Goal: Transaction & Acquisition: Obtain resource

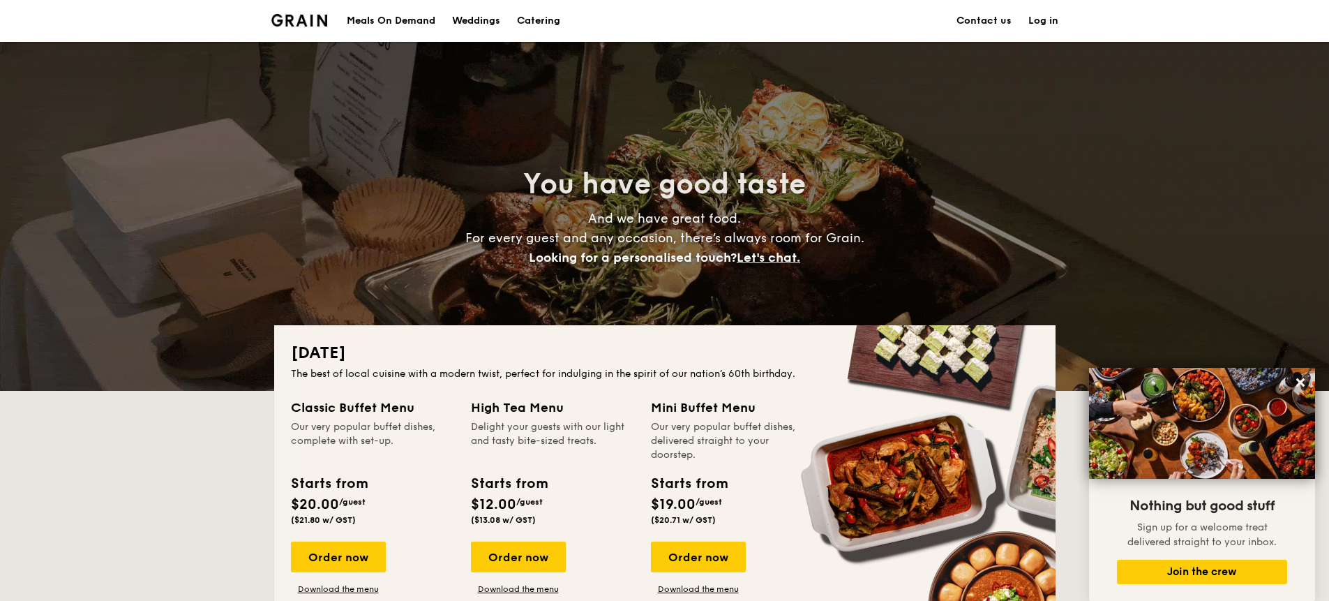
click at [529, 17] on h1 "Catering" at bounding box center [538, 21] width 43 height 42
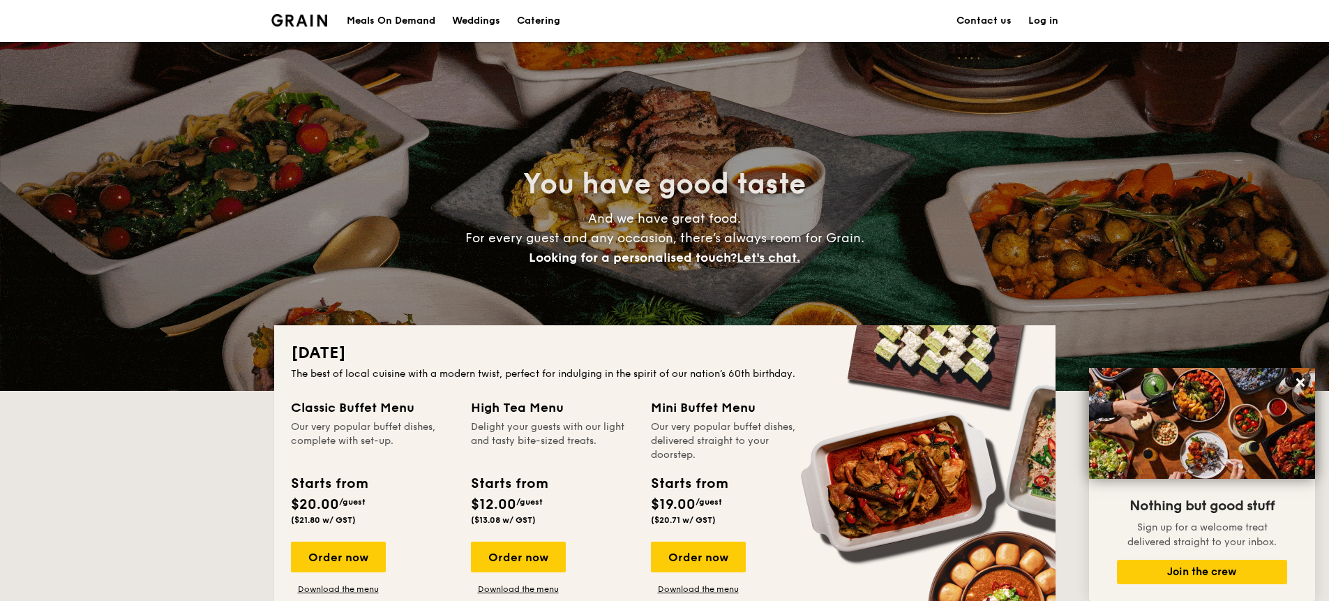
click at [547, 24] on h1 "Catering" at bounding box center [538, 21] width 43 height 42
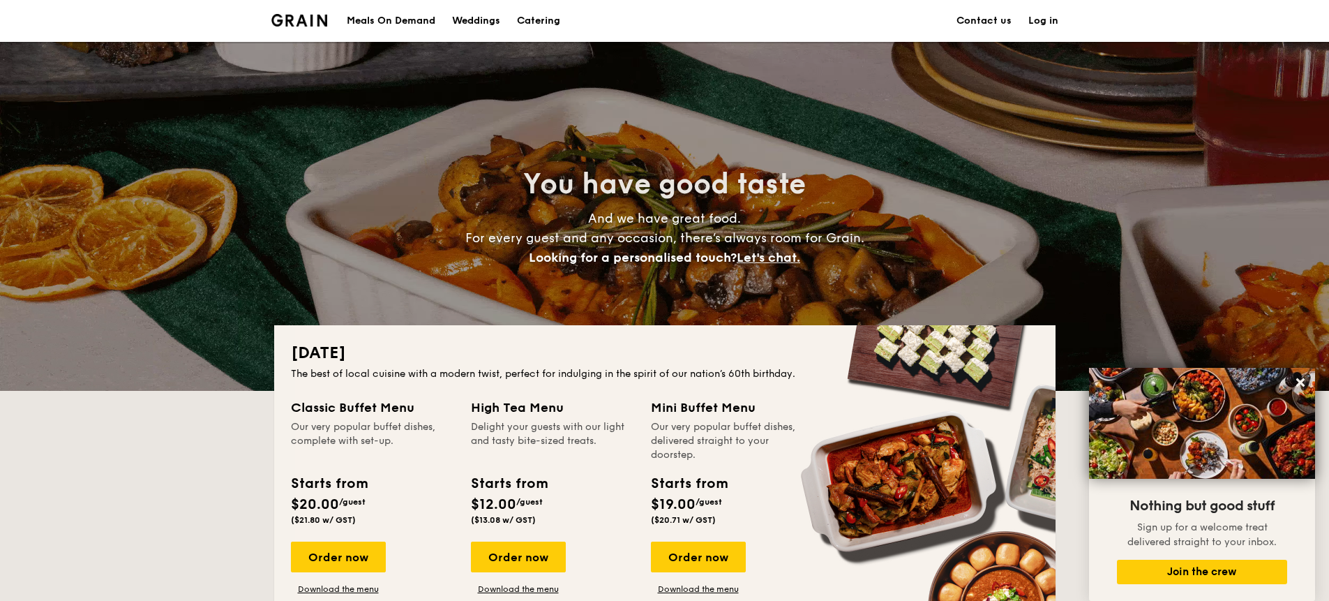
click at [547, 24] on h1 "Catering" at bounding box center [538, 21] width 43 height 42
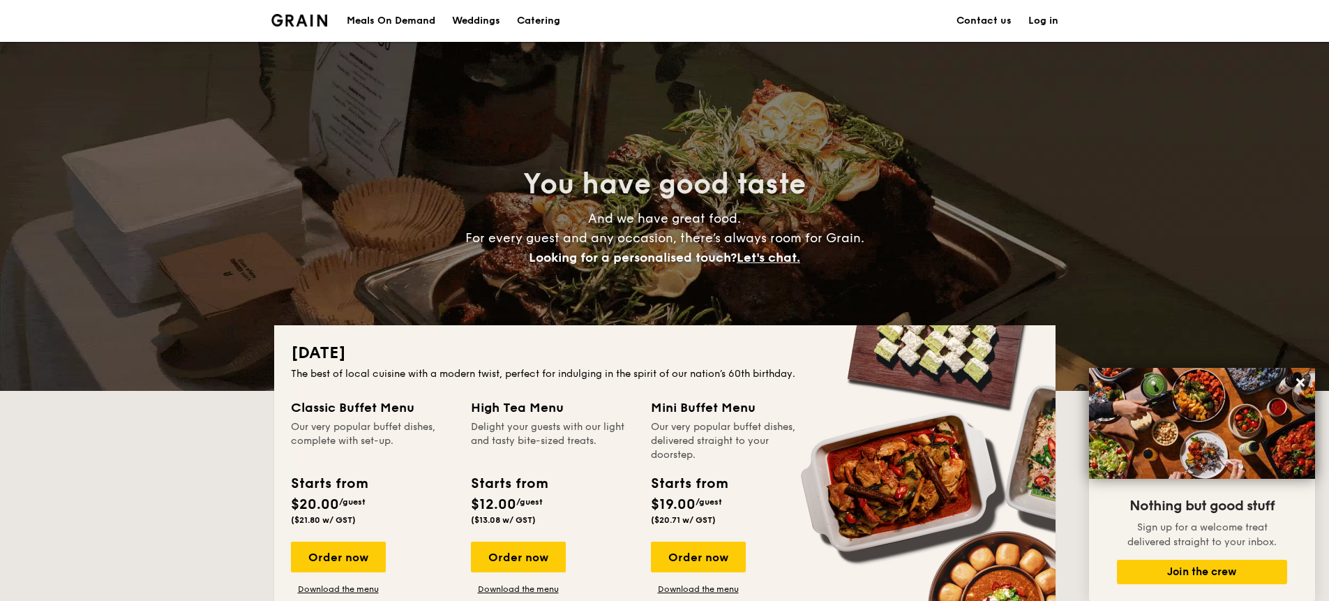
click at [547, 24] on h1 "Catering" at bounding box center [538, 21] width 43 height 42
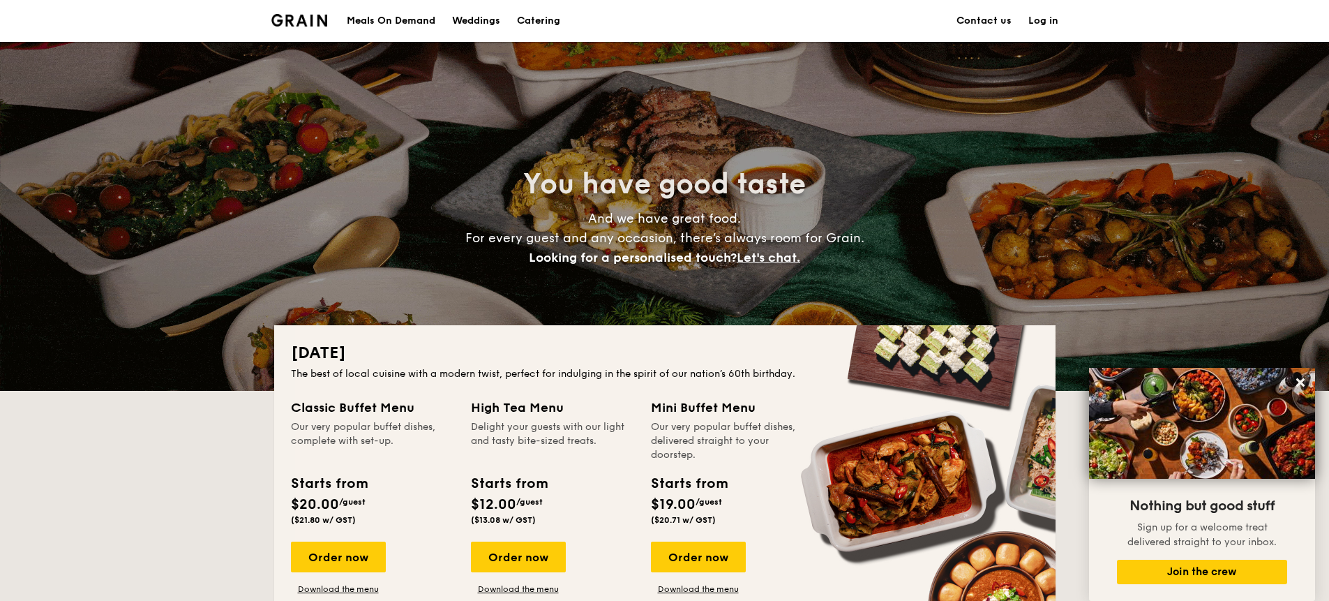
click at [547, 24] on h1 "Catering" at bounding box center [538, 21] width 43 height 42
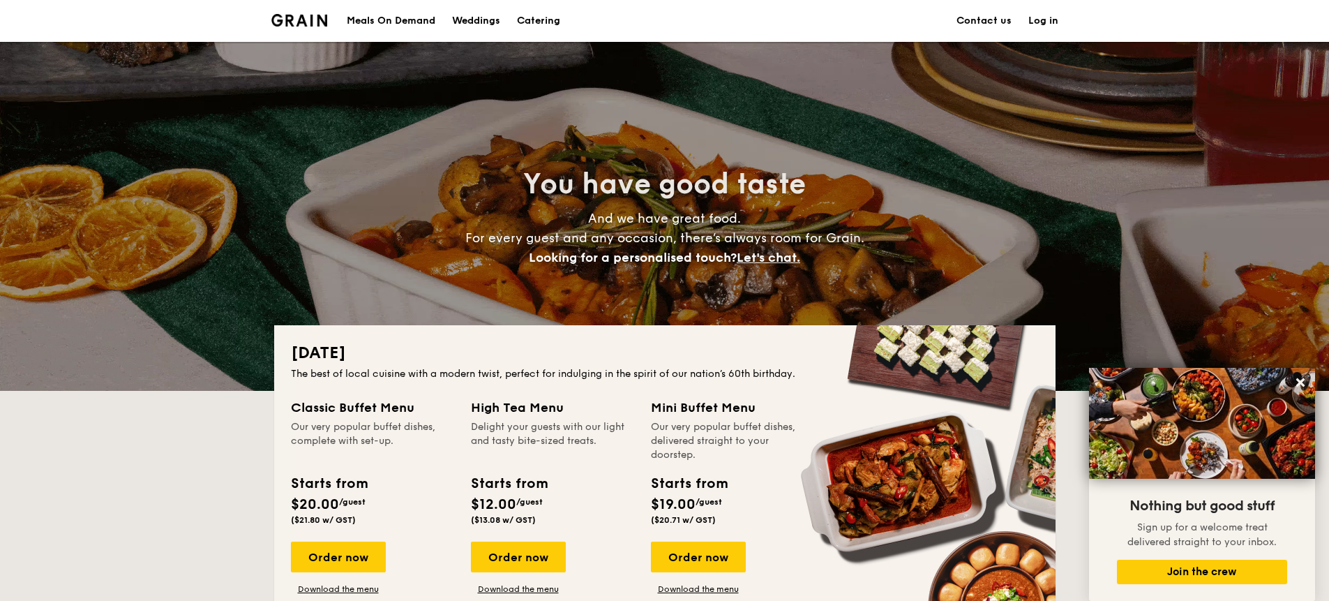
click at [547, 24] on h1 "Catering" at bounding box center [538, 21] width 43 height 42
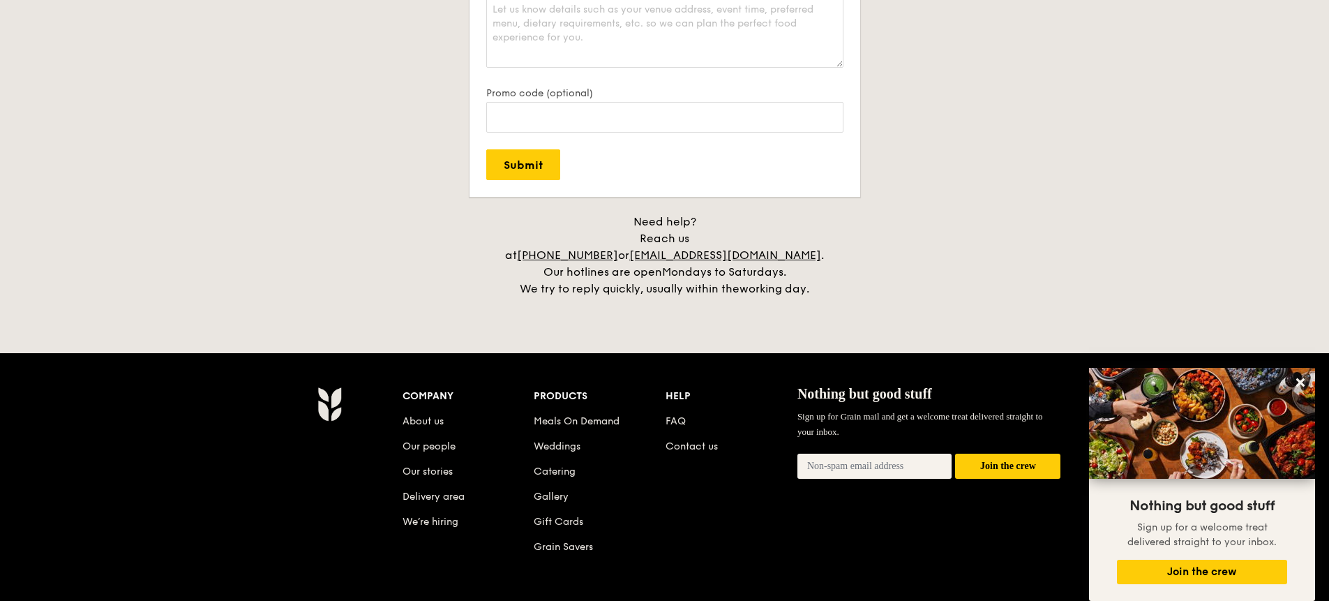
scroll to position [3051, 0]
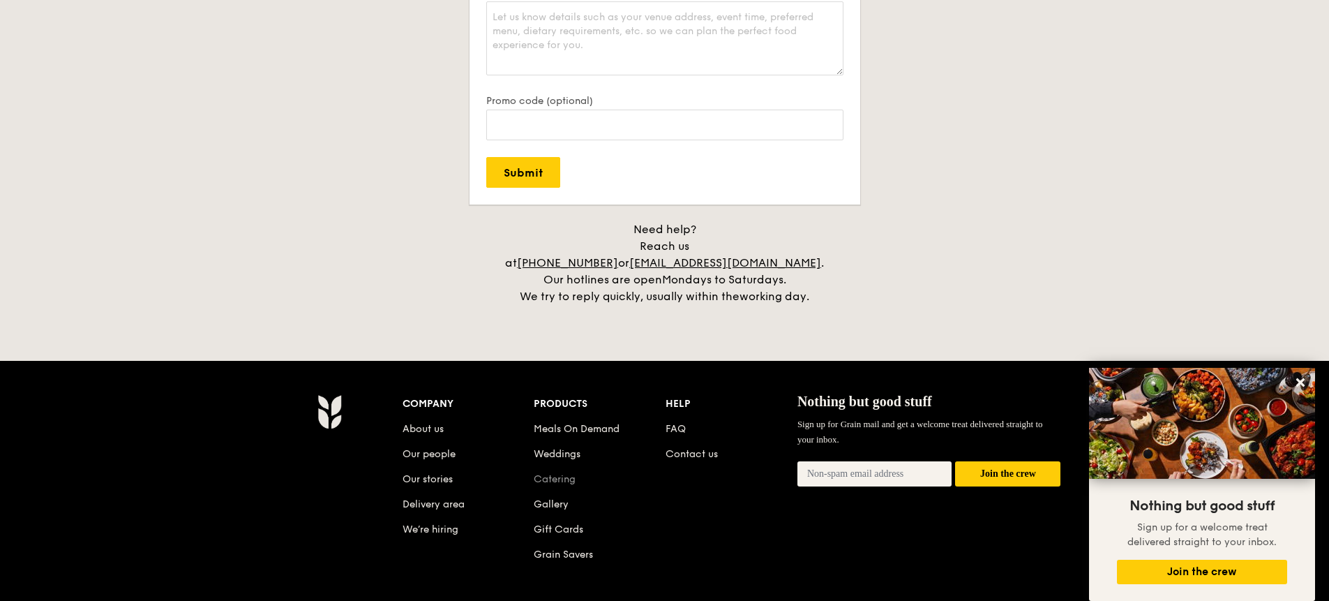
click at [563, 473] on link "Catering" at bounding box center [555, 479] width 42 height 12
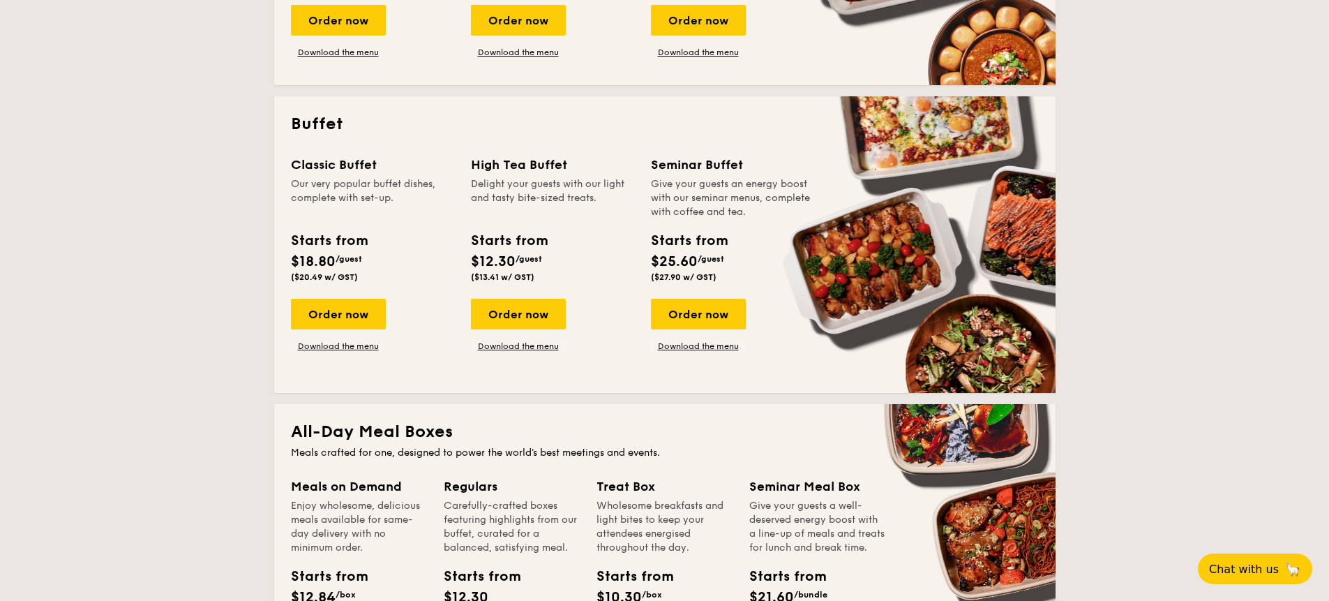
scroll to position [534, 0]
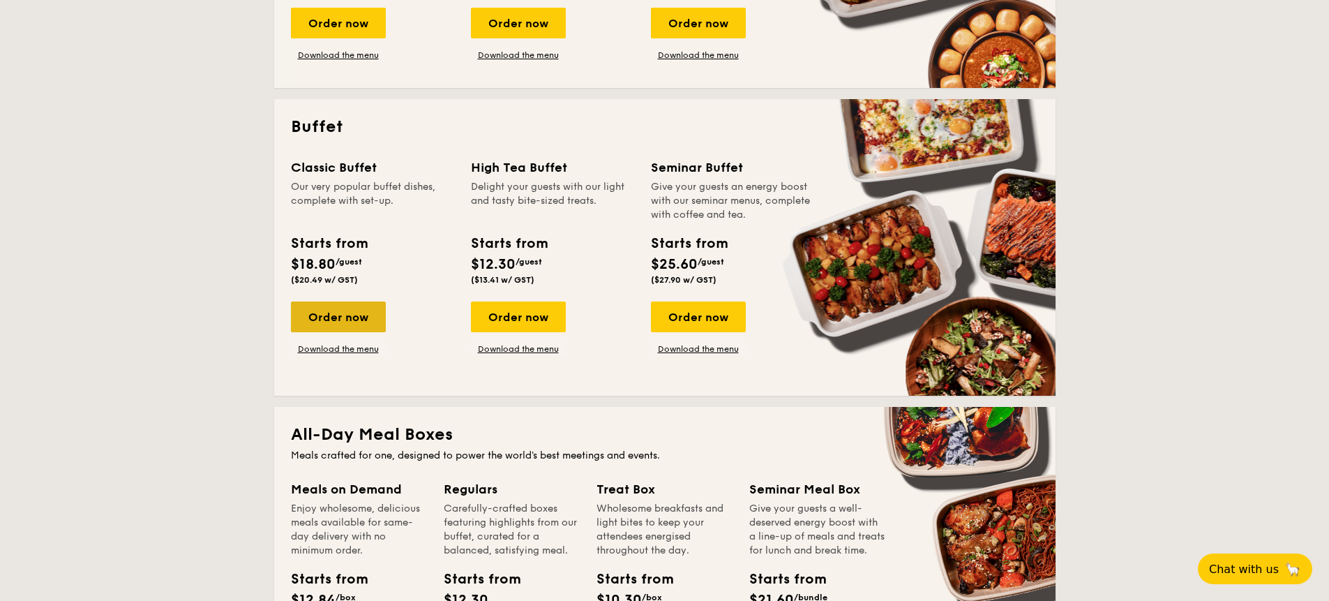
click at [330, 315] on div "Order now" at bounding box center [338, 316] width 95 height 31
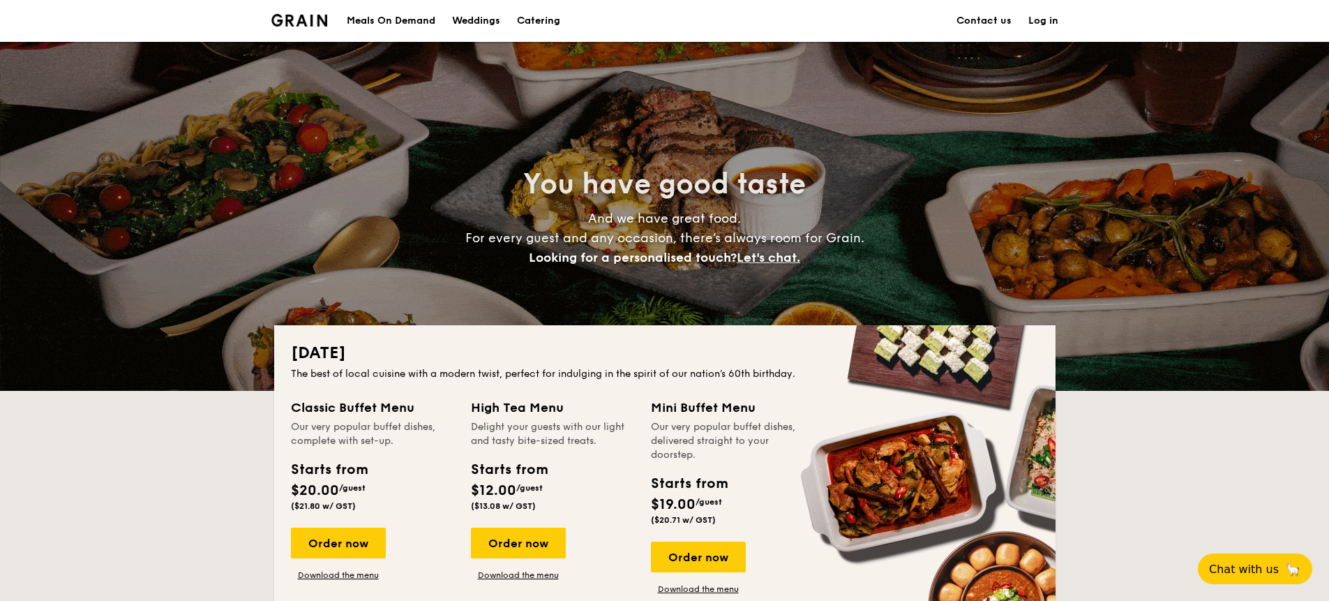
scroll to position [2058, 0]
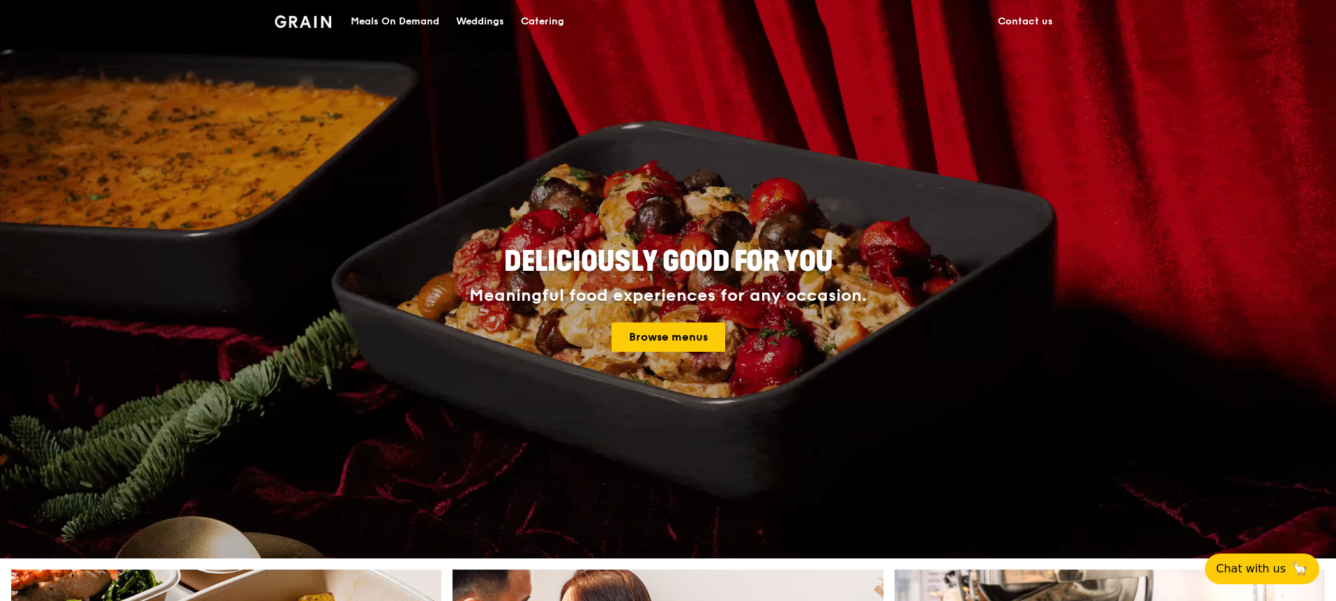
click at [558, 24] on div "Catering" at bounding box center [542, 22] width 43 height 42
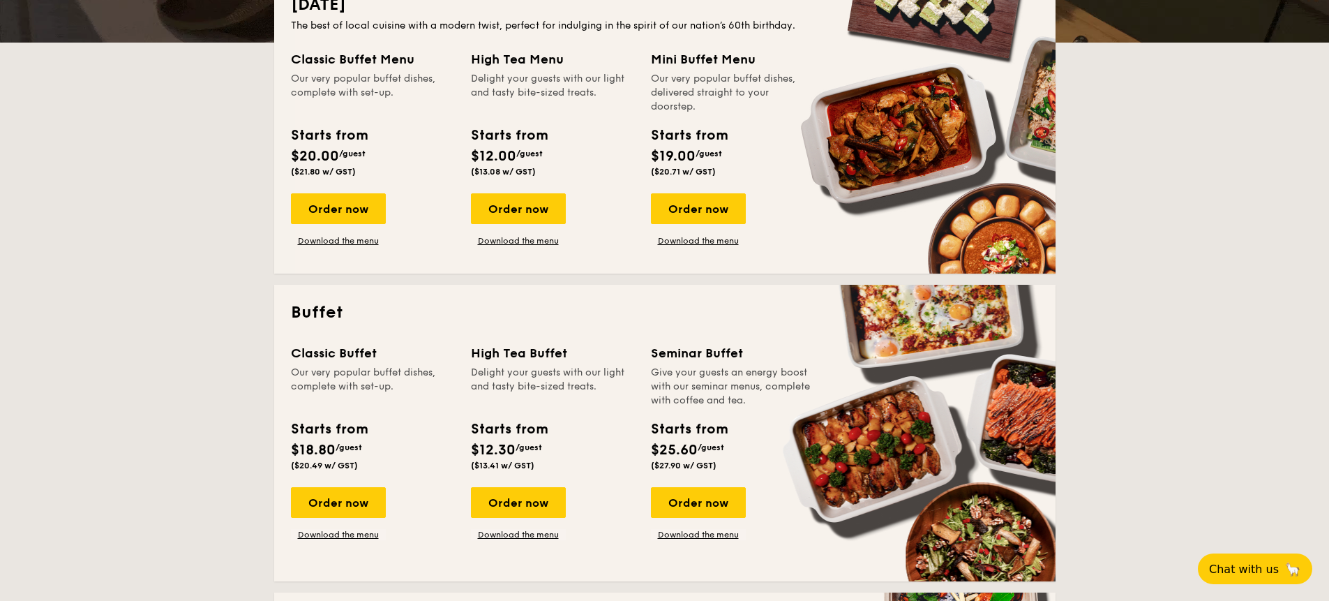
scroll to position [550, 0]
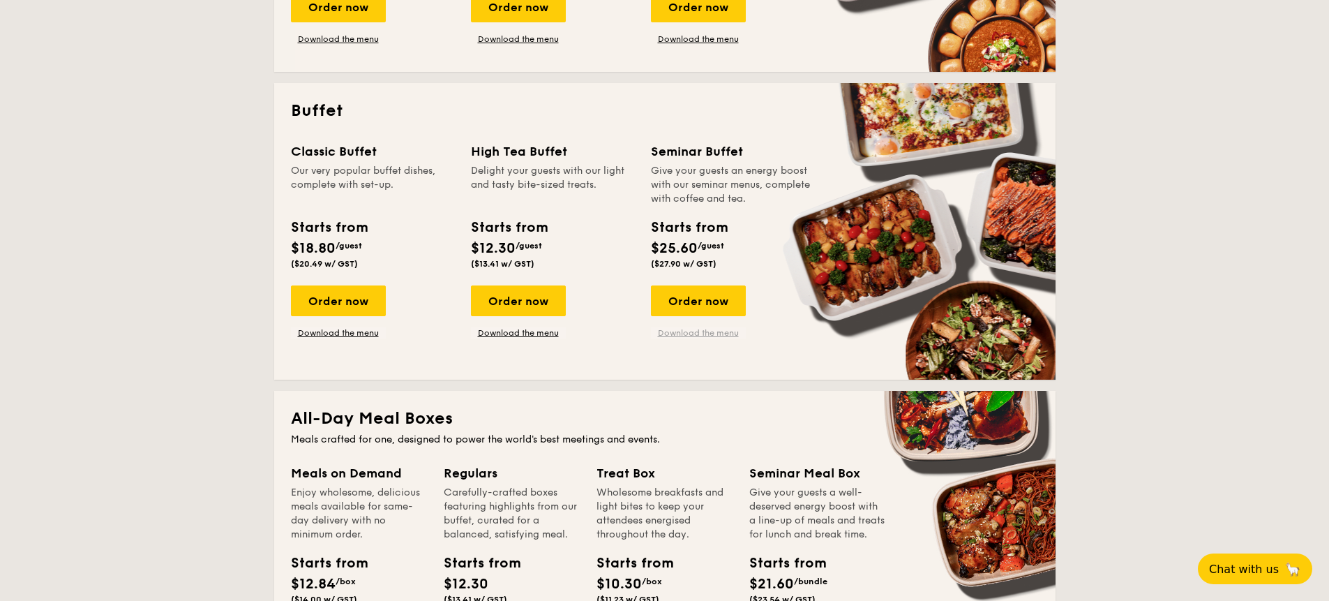
click at [684, 336] on link "Download the menu" at bounding box center [698, 332] width 95 height 11
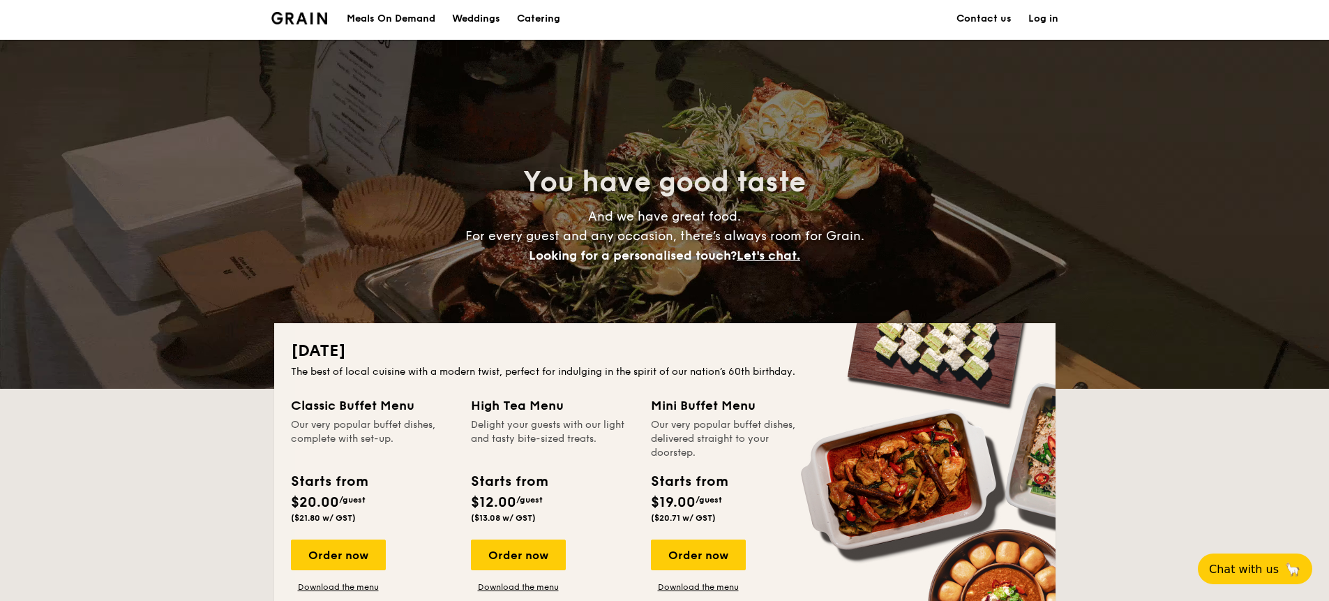
scroll to position [0, 0]
